Goal: Obtain resource: Obtain resource

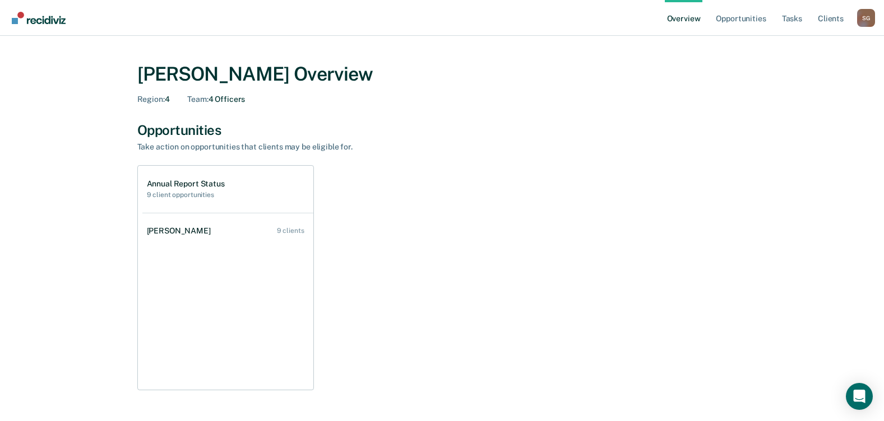
click at [186, 181] on h1 "Annual Report Status" at bounding box center [186, 184] width 78 height 10
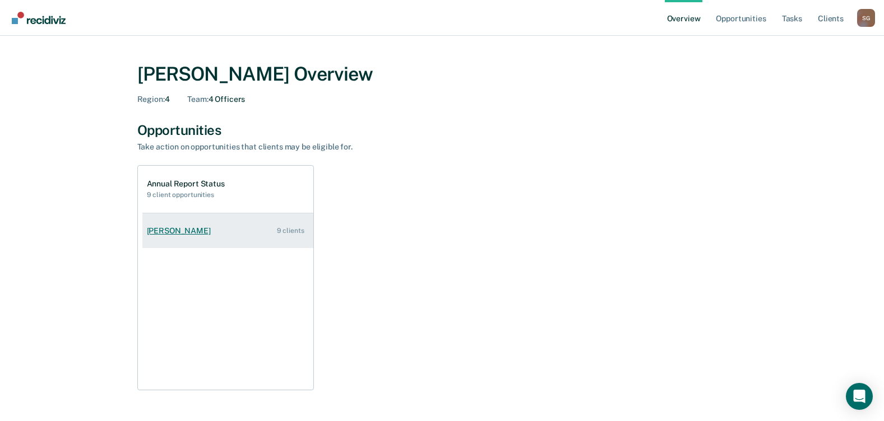
click at [168, 234] on div "[PERSON_NAME]" at bounding box center [181, 231] width 68 height 10
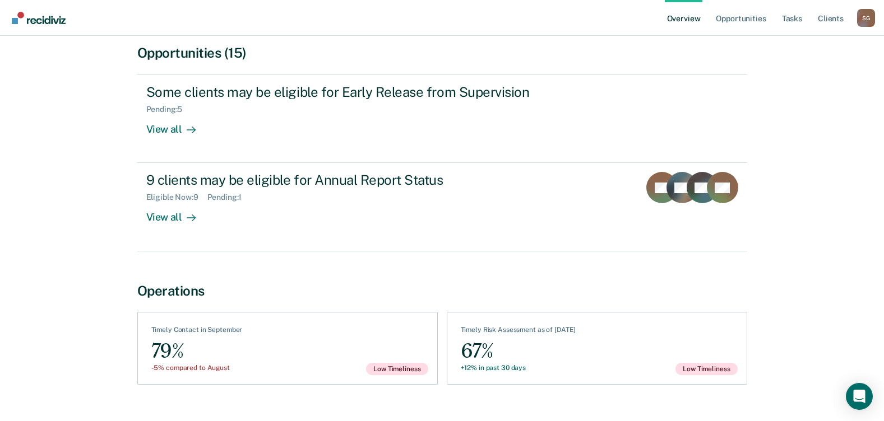
scroll to position [126, 0]
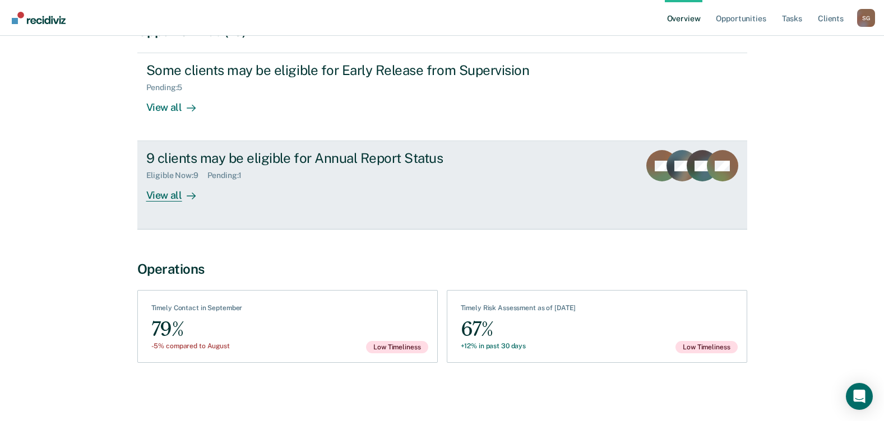
click at [164, 198] on div "View all" at bounding box center [177, 191] width 63 height 22
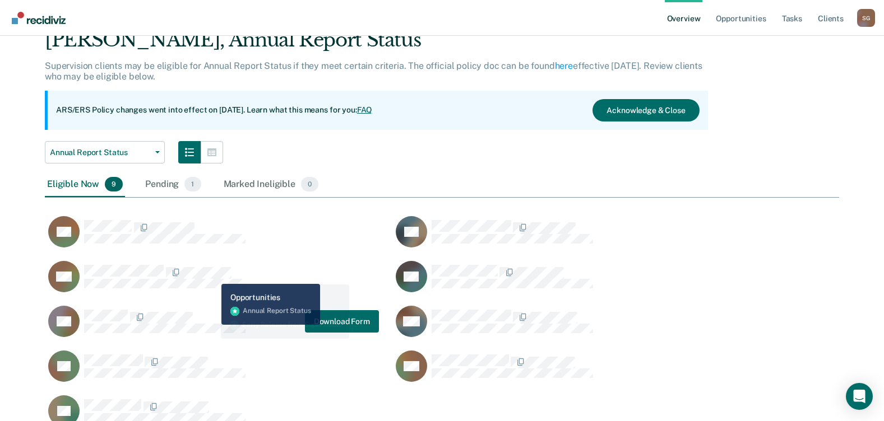
scroll to position [103, 0]
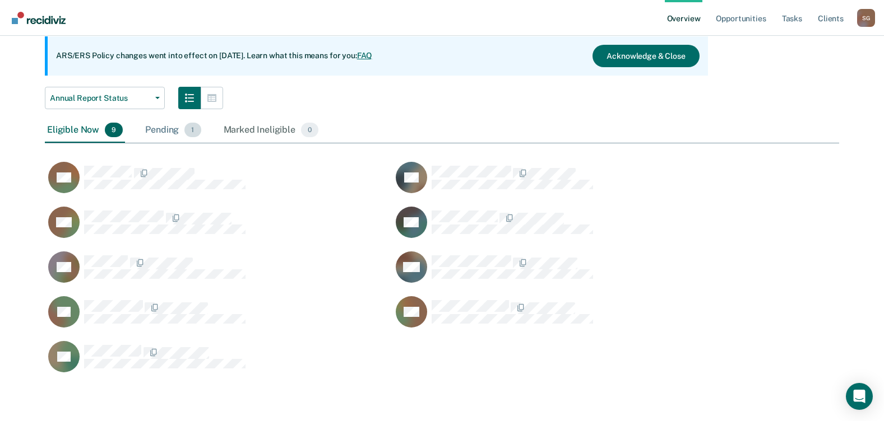
click at [161, 133] on div "Pending 1" at bounding box center [173, 130] width 60 height 25
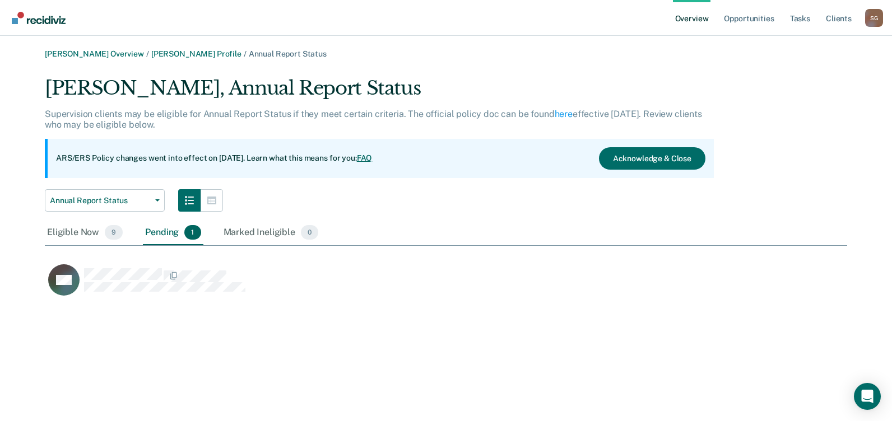
scroll to position [9, 9]
click at [632, 163] on button "Acknowledge & Close" at bounding box center [652, 158] width 106 height 22
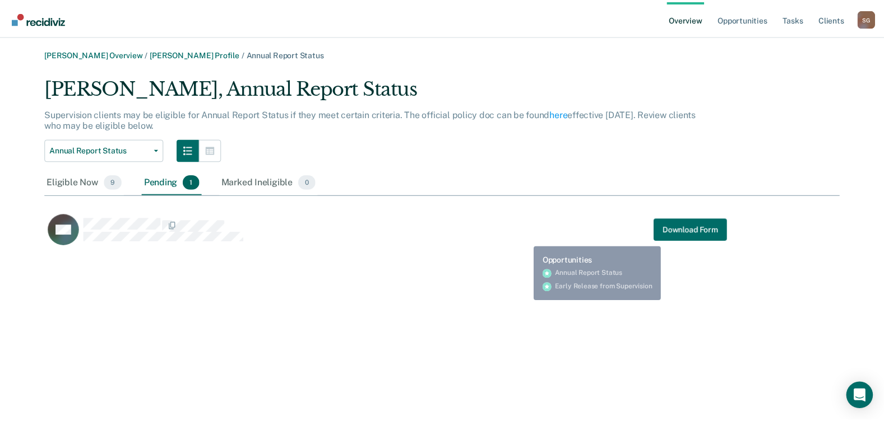
scroll to position [173, 794]
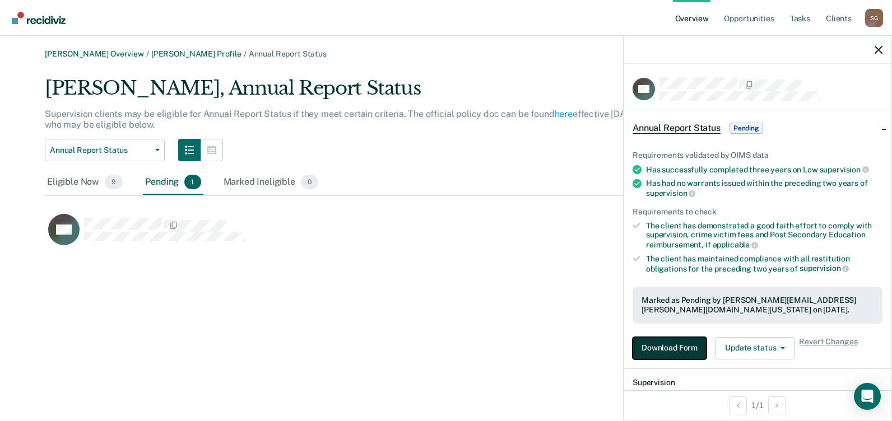
click at [660, 345] on button "Download Form" at bounding box center [670, 348] width 74 height 22
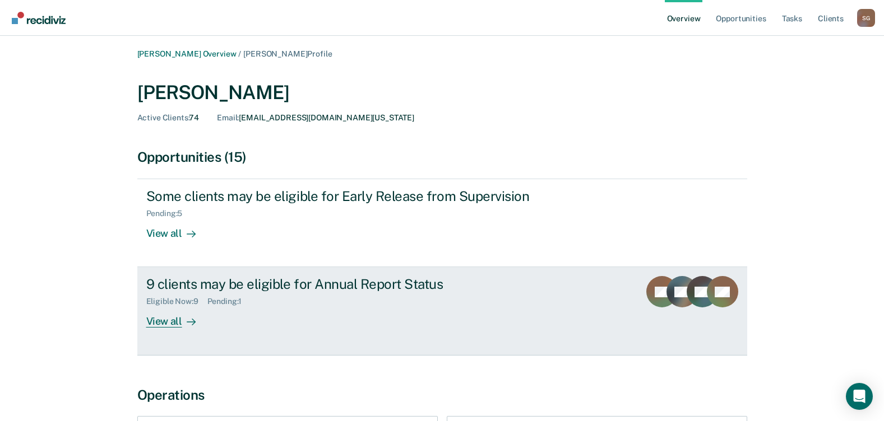
click at [148, 322] on div "View all" at bounding box center [177, 318] width 63 height 22
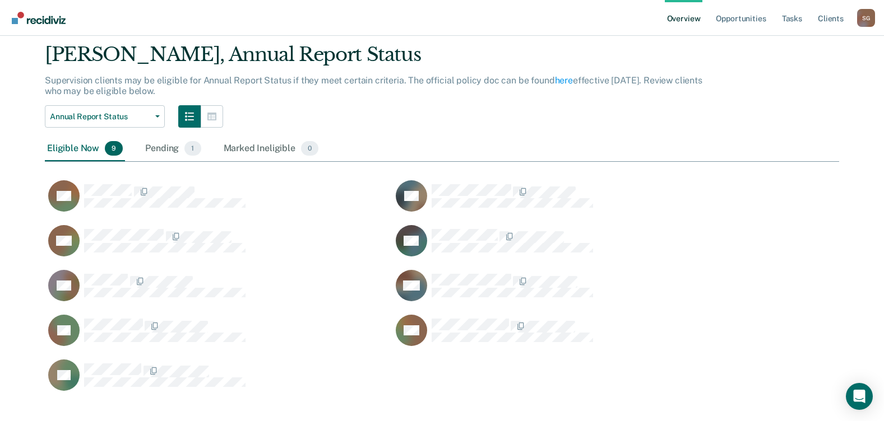
scroll to position [52, 0]
